Goal: Information Seeking & Learning: Learn about a topic

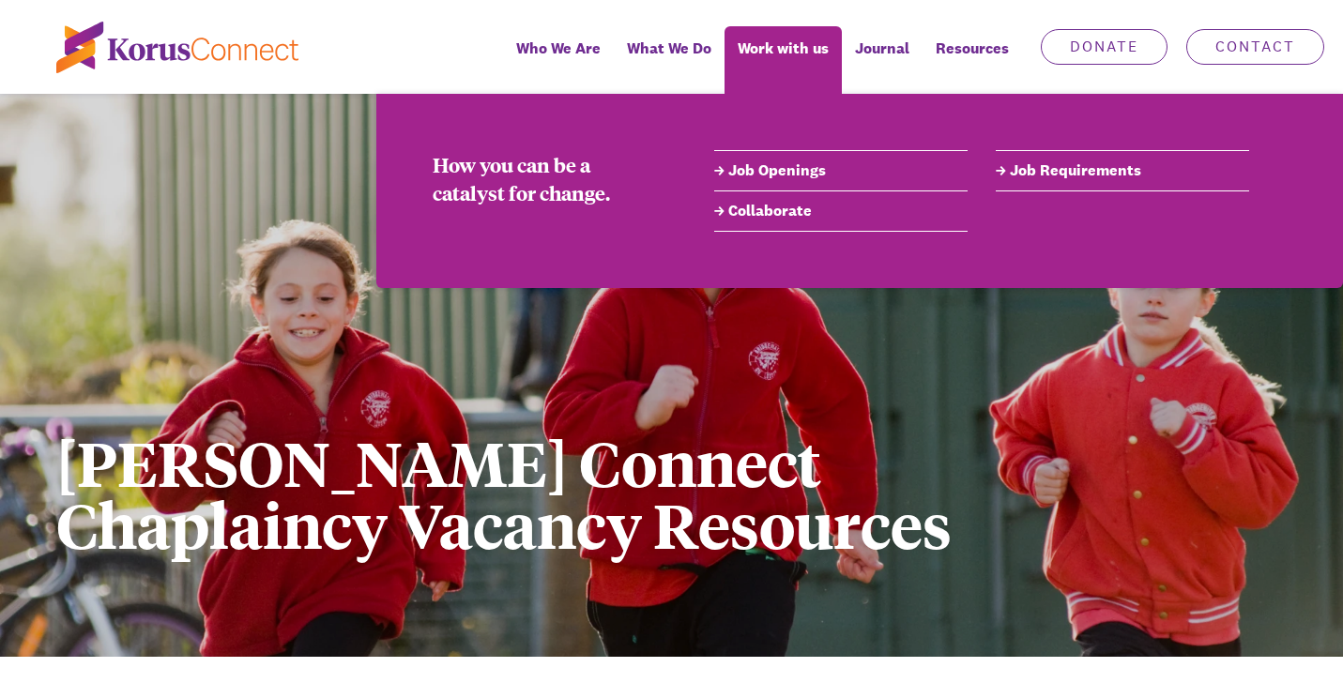
click at [785, 166] on link "Job Openings" at bounding box center [840, 171] width 253 height 23
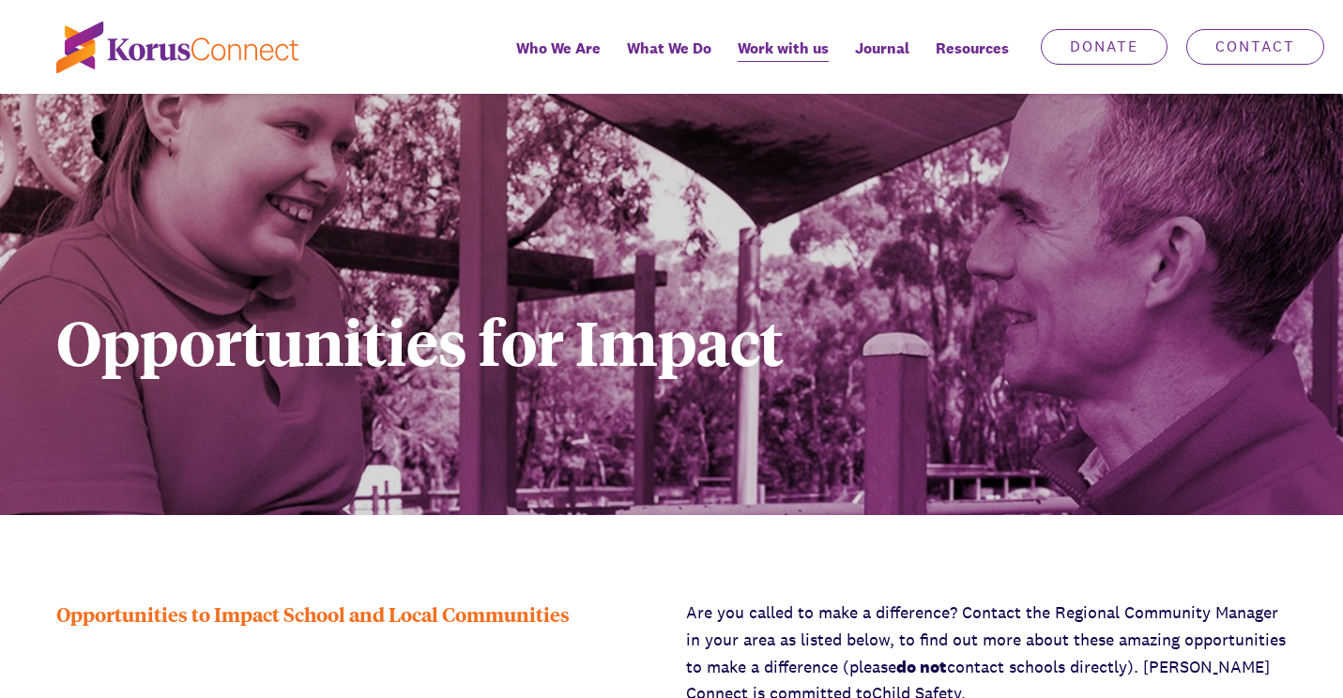
scroll to position [140, 0]
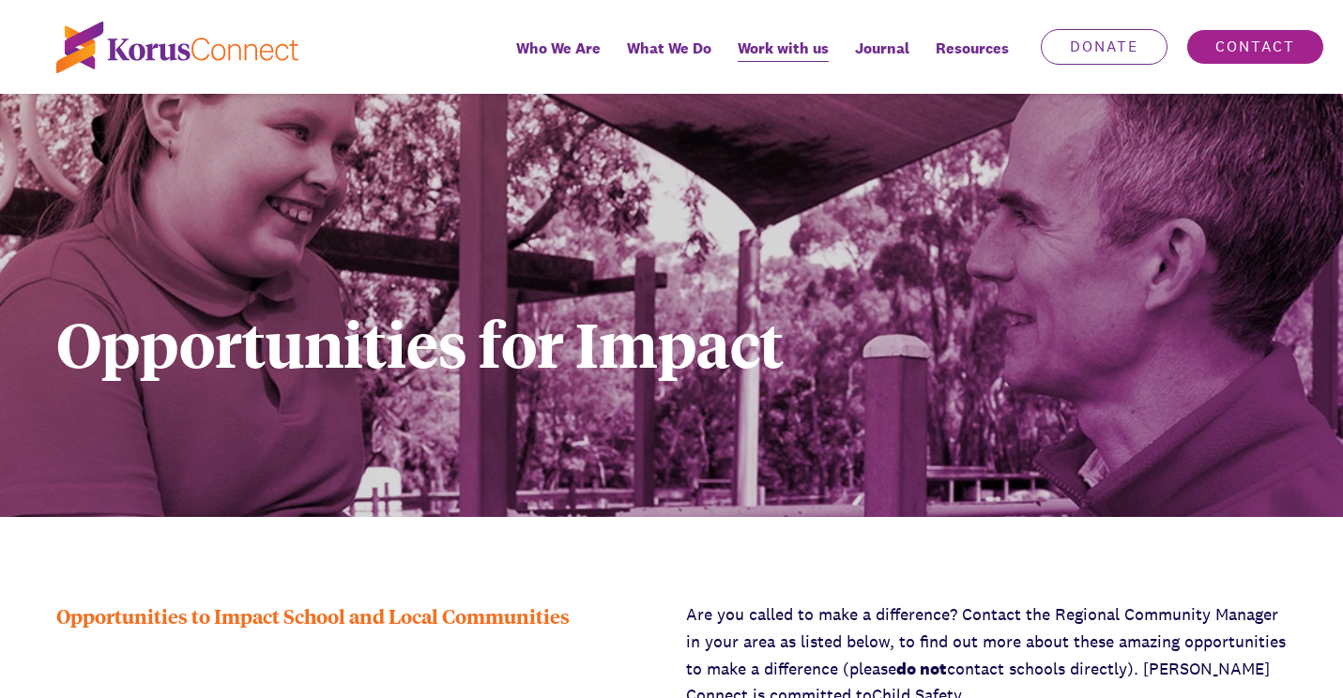
click at [1251, 47] on link "Contact" at bounding box center [1255, 47] width 138 height 36
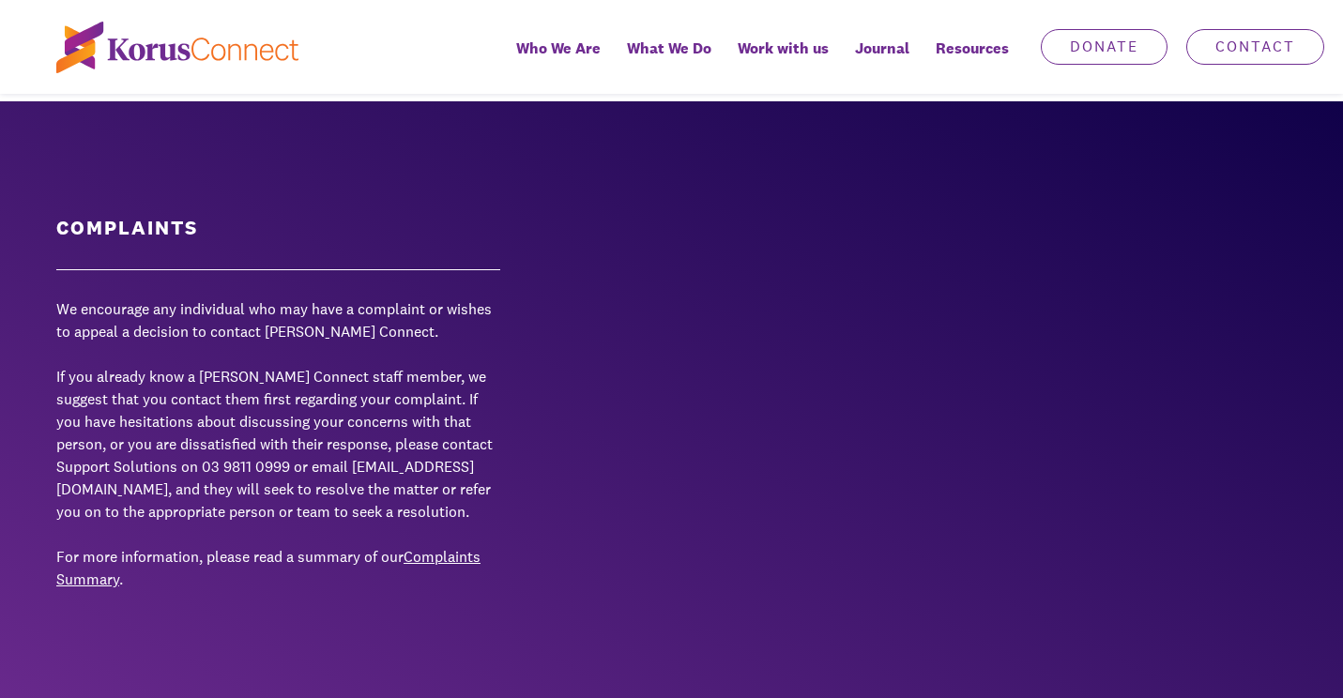
scroll to position [2749, 0]
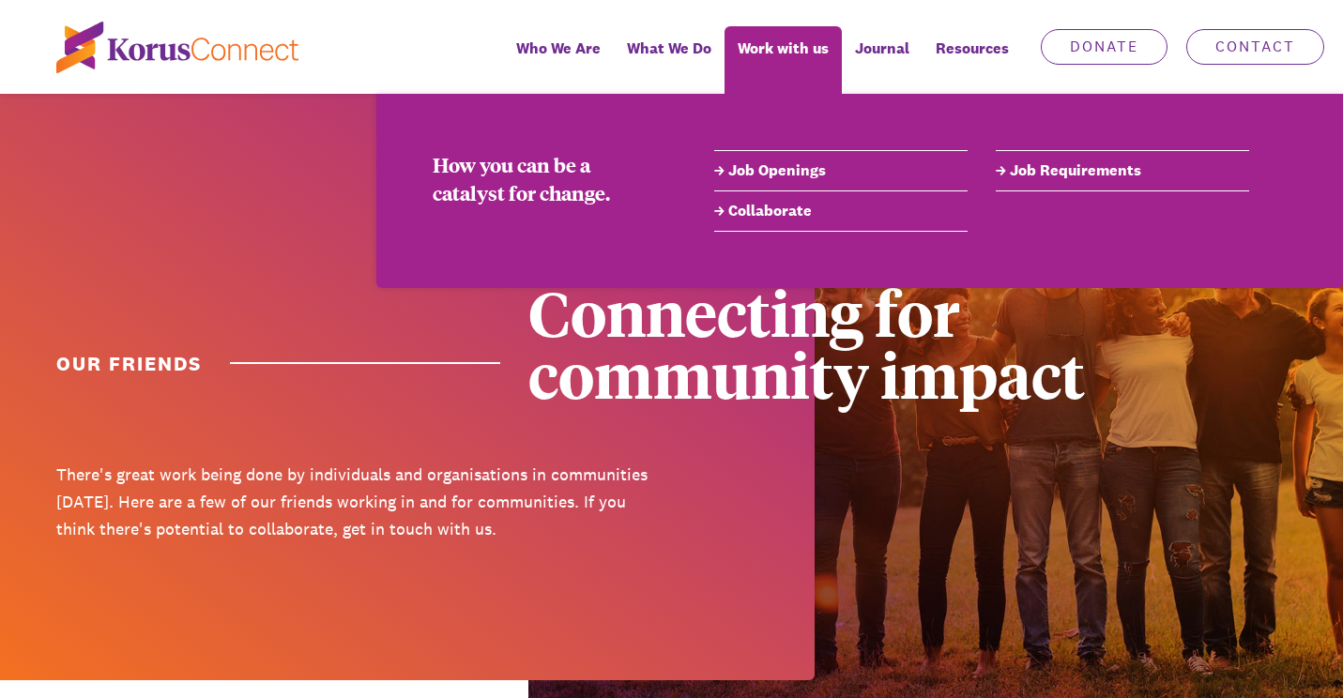
click at [792, 208] on link "Collaborate" at bounding box center [840, 211] width 253 height 23
click at [740, 208] on link "Collaborate" at bounding box center [840, 211] width 253 height 23
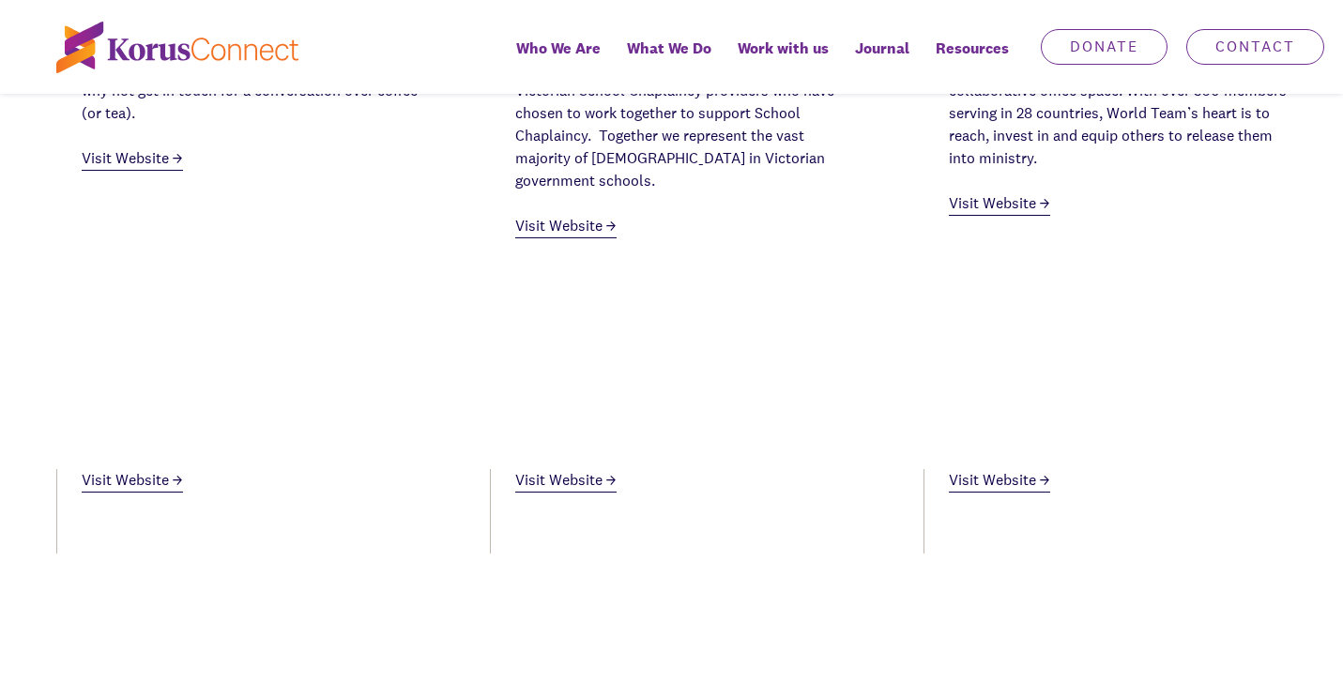
scroll to position [978, 0]
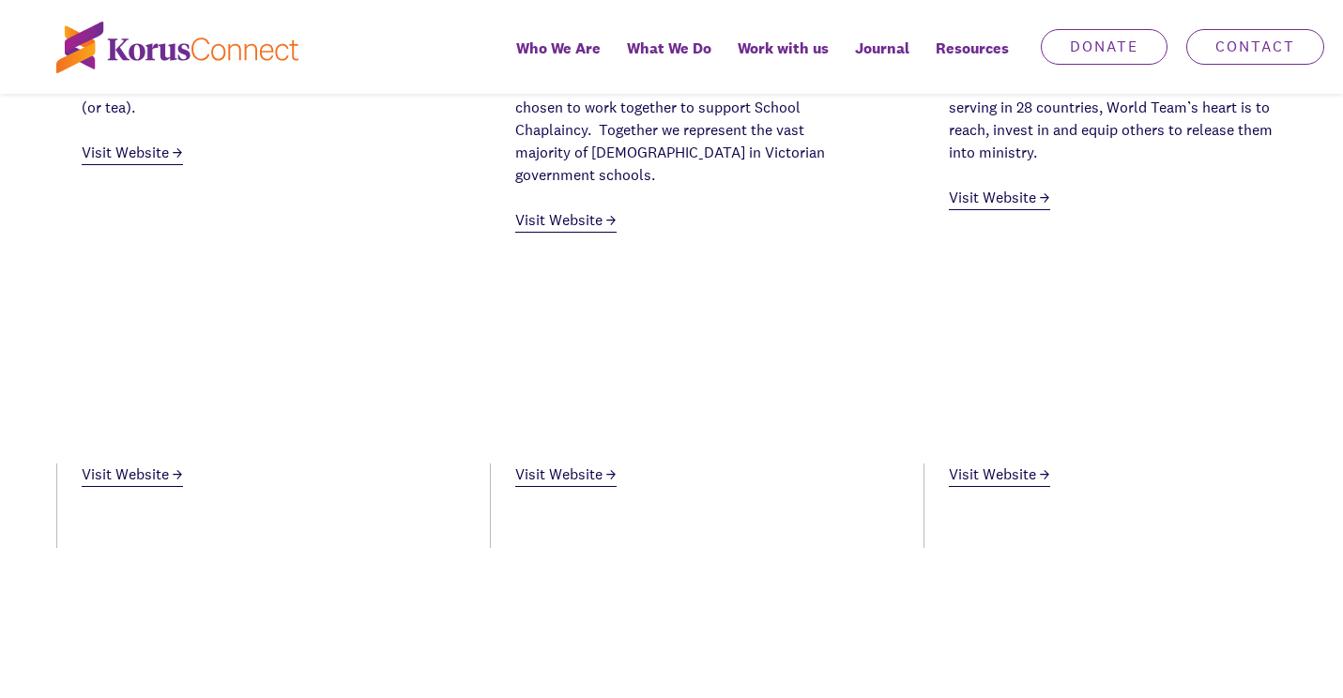
click at [125, 145] on link "Visit Website" at bounding box center [132, 153] width 101 height 23
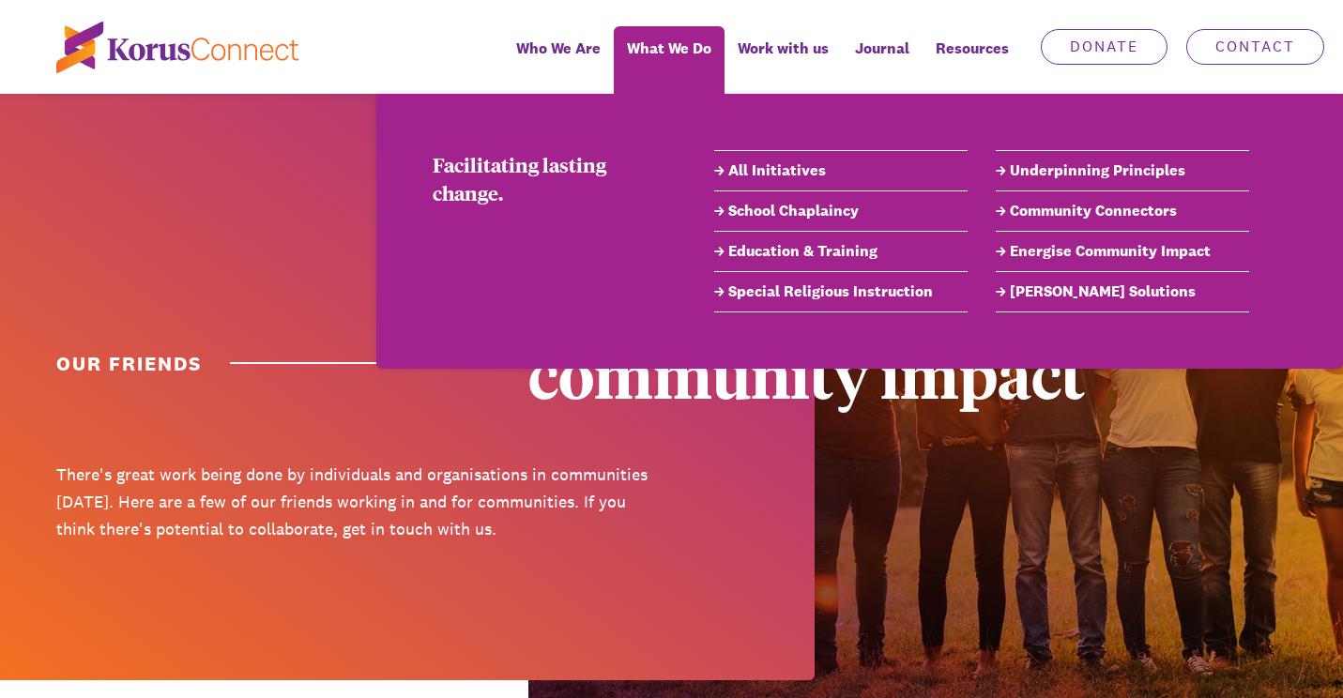
scroll to position [0, 0]
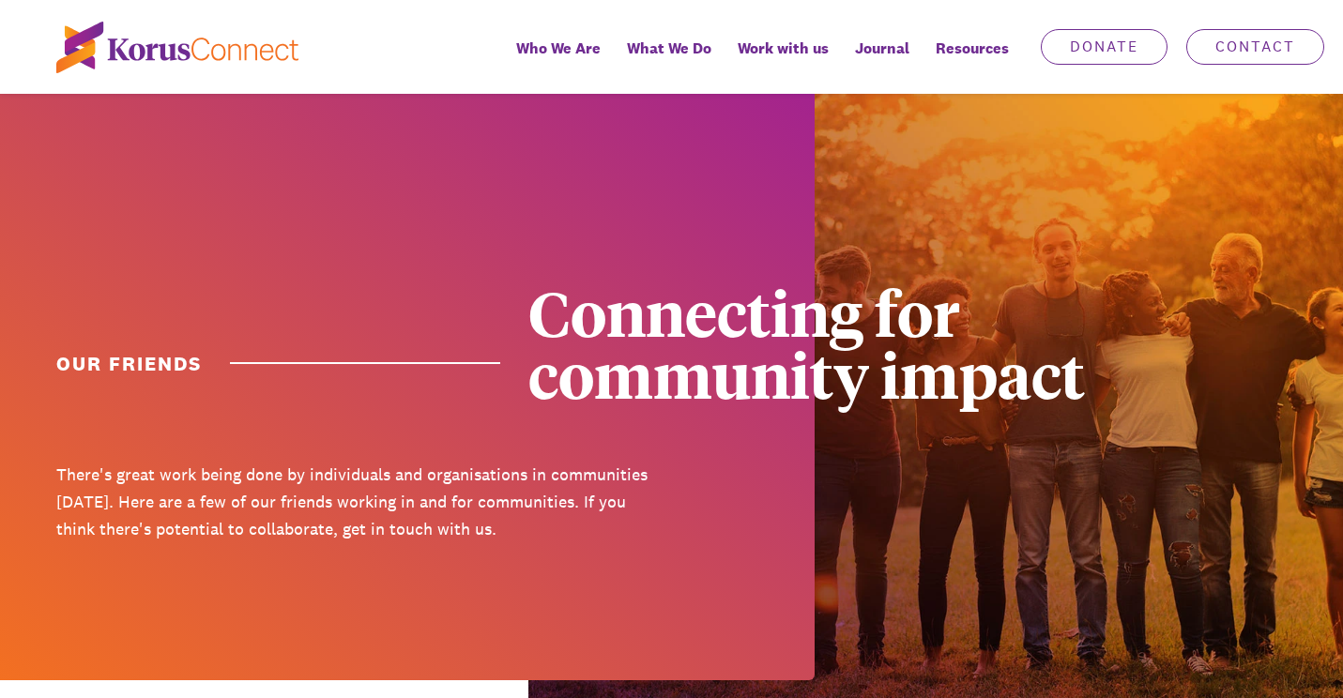
click at [367, 60] on div at bounding box center [671, 47] width 1343 height 94
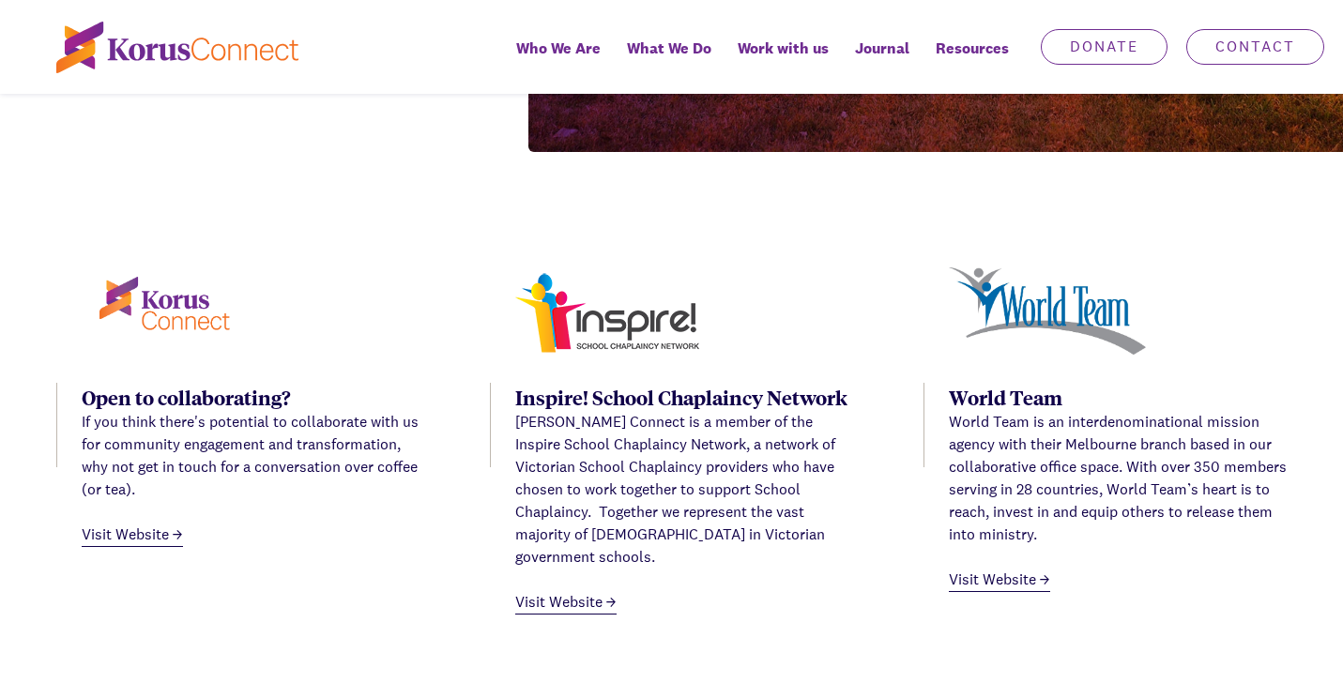
scroll to position [523, 0]
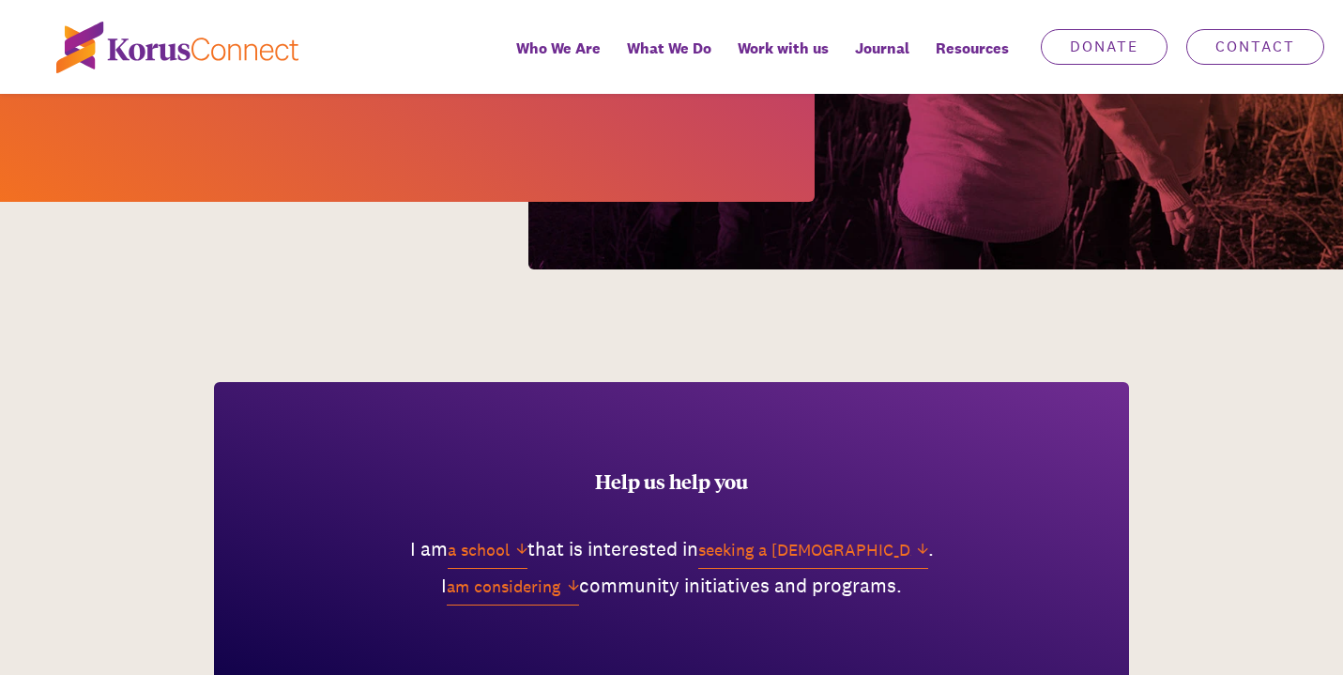
scroll to position [515, 0]
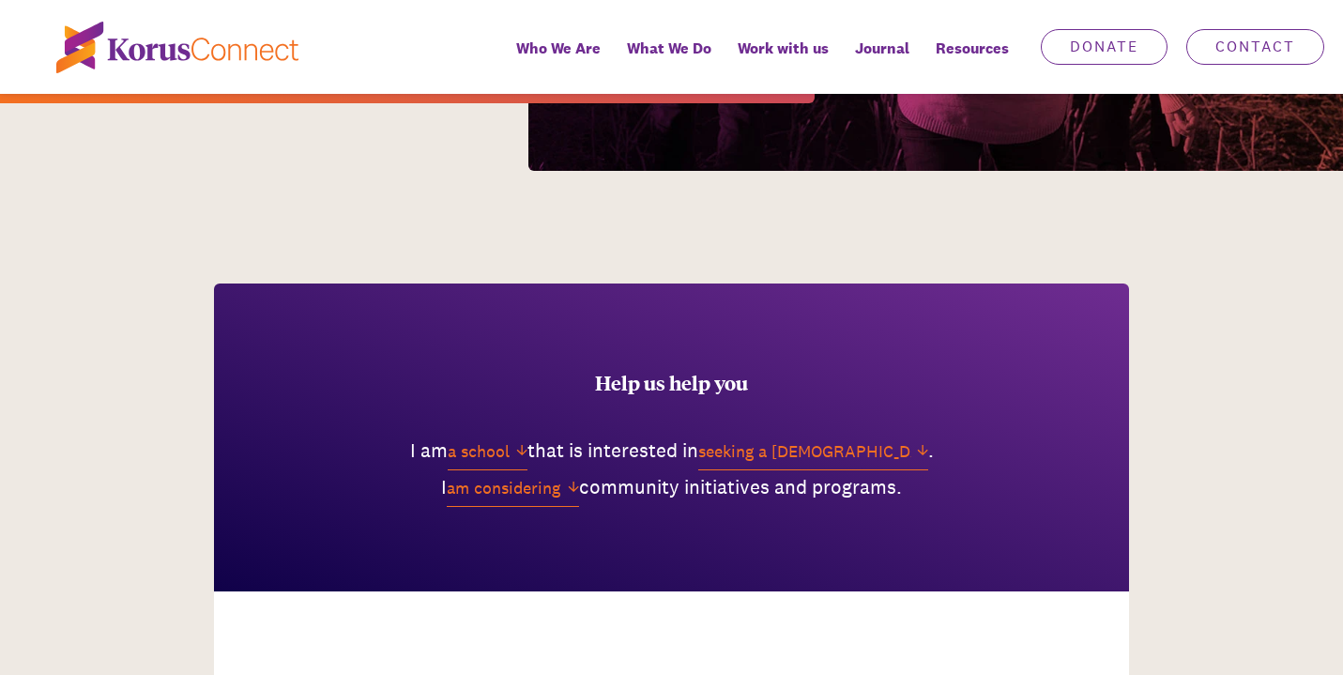
select select "an individual"
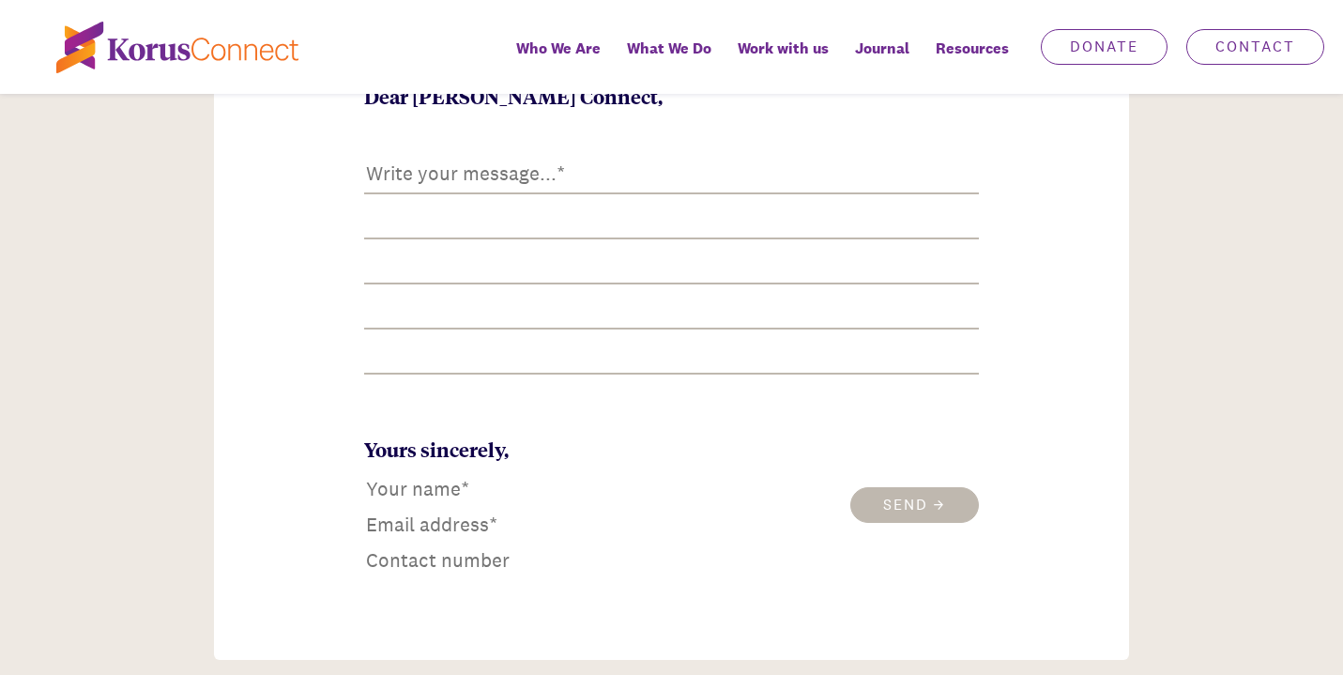
scroll to position [1110, 0]
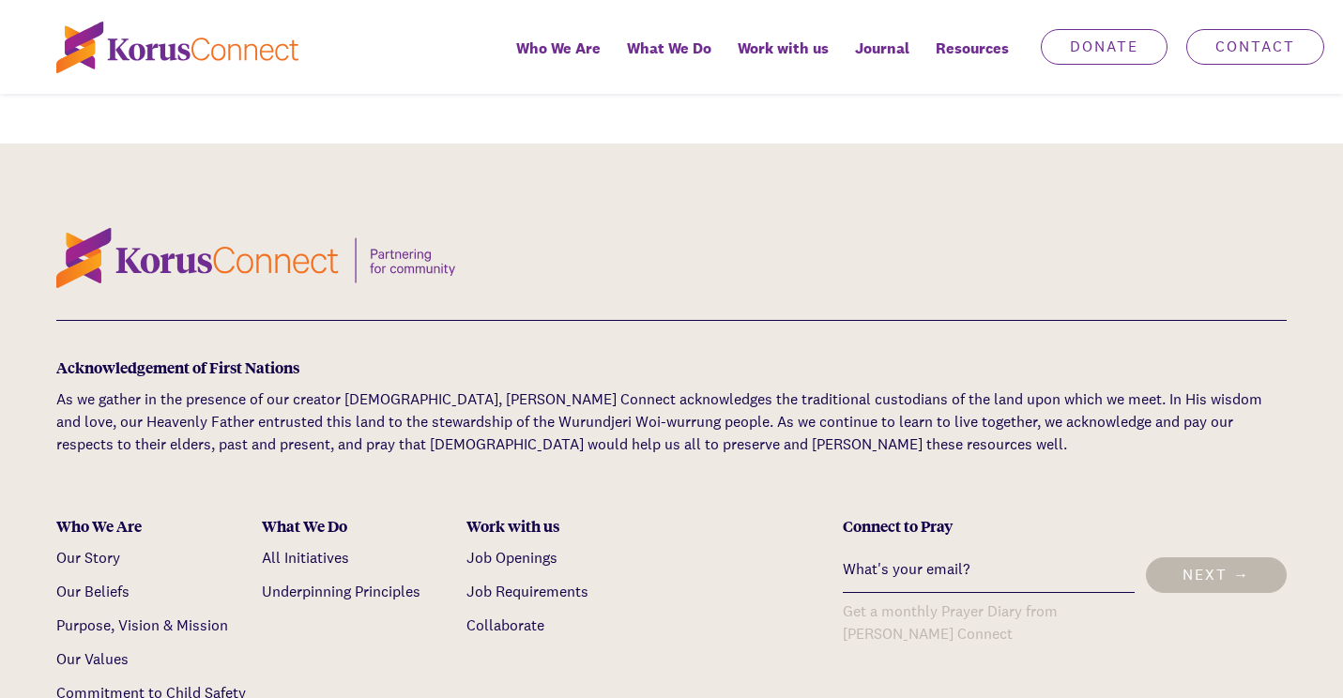
scroll to position [5216, 0]
click at [93, 547] on link "Our Story" at bounding box center [88, 557] width 64 height 20
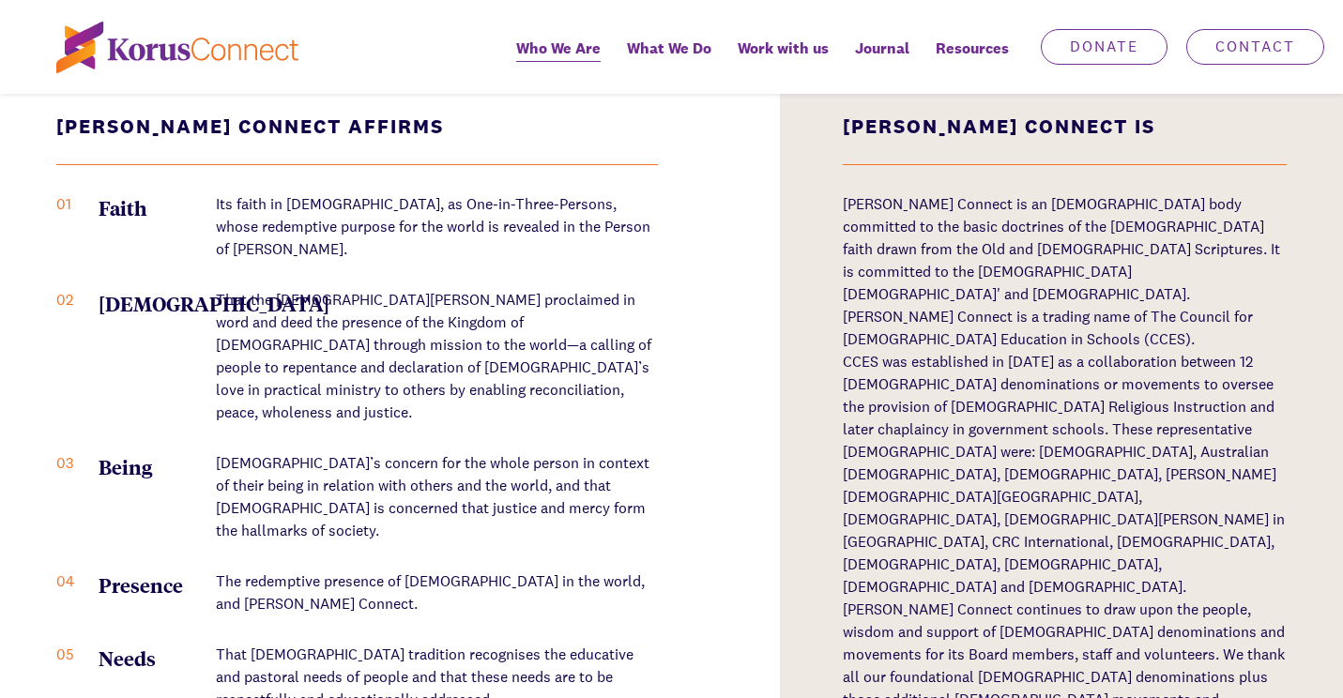
scroll to position [2409, 0]
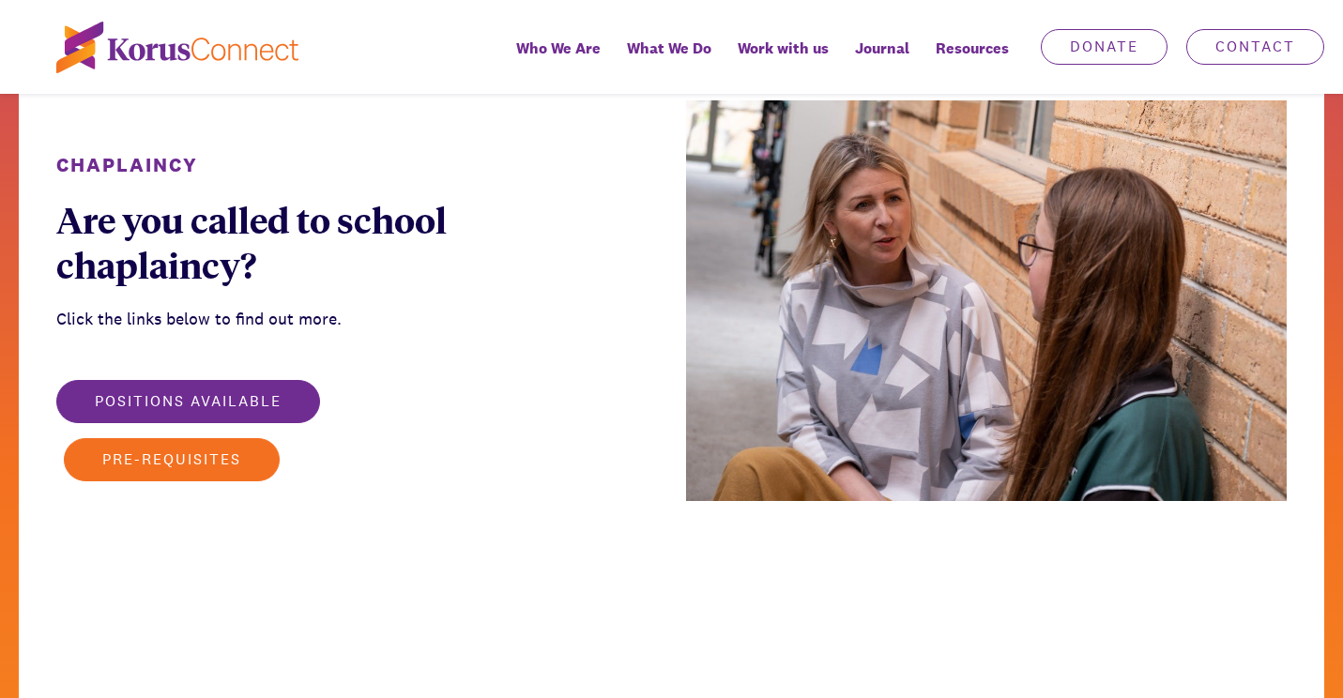
scroll to position [5216, 0]
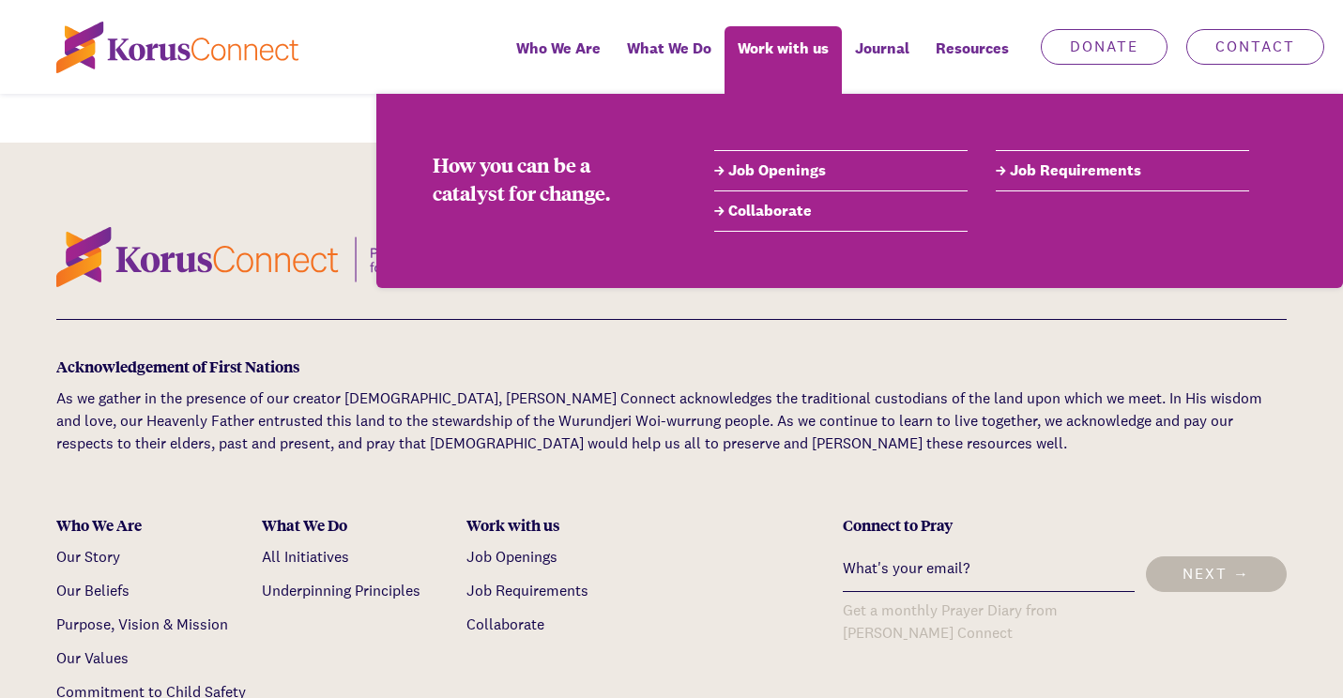
click at [783, 170] on link "Job Openings" at bounding box center [840, 171] width 253 height 23
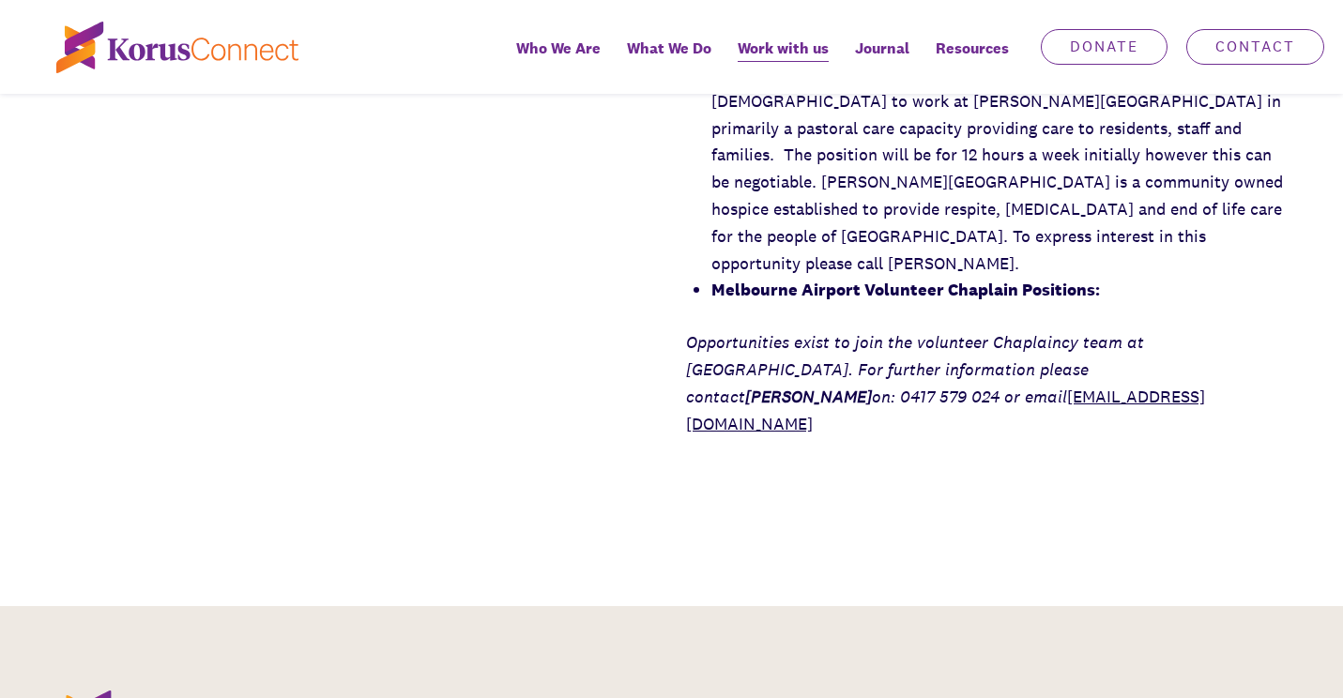
scroll to position [2942, 0]
